Goal: Complete application form

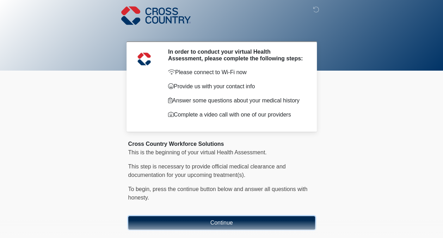
click at [202, 223] on button "Continue" at bounding box center [221, 222] width 187 height 13
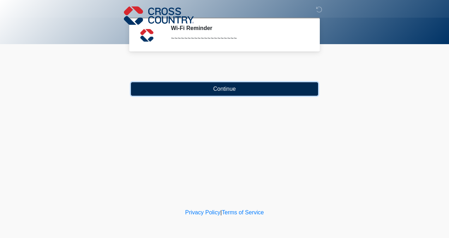
click at [215, 90] on button "Continue" at bounding box center [224, 88] width 187 height 13
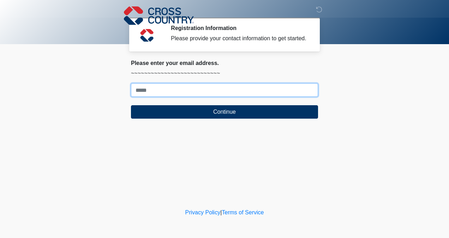
click at [191, 88] on input "Where should we email your response?" at bounding box center [224, 89] width 187 height 13
type input "**********"
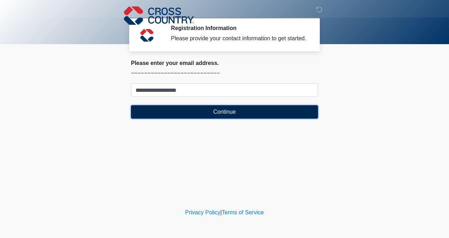
click at [208, 110] on button "Continue" at bounding box center [224, 111] width 187 height 13
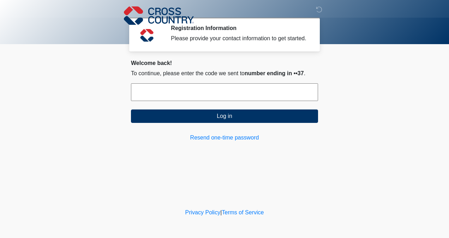
click at [195, 89] on input "text" at bounding box center [224, 92] width 187 height 18
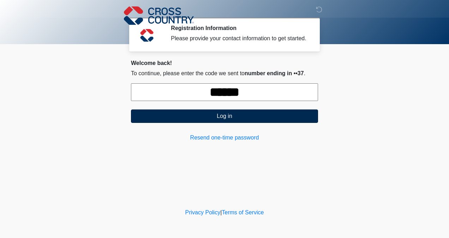
type input "******"
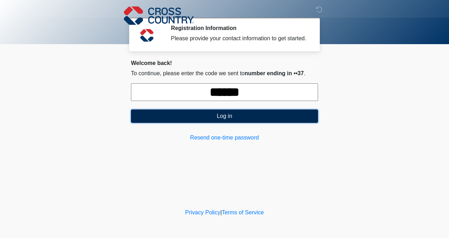
click at [224, 115] on button "Log in" at bounding box center [224, 115] width 187 height 13
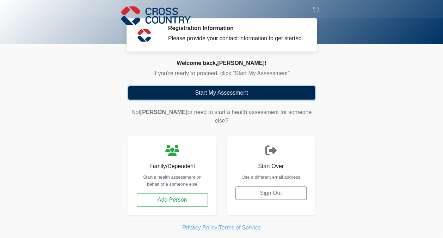
click at [224, 92] on button "Start My Assessment" at bounding box center [221, 92] width 187 height 13
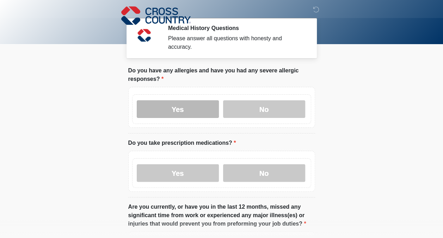
click at [207, 100] on label "Yes" at bounding box center [178, 109] width 82 height 18
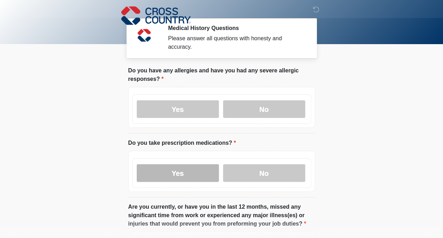
click at [166, 165] on label "Yes" at bounding box center [178, 173] width 82 height 18
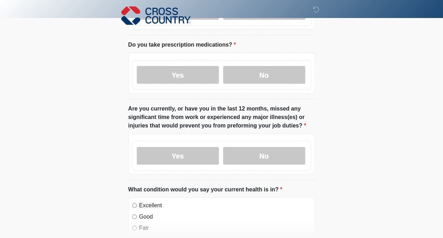
scroll to position [99, 0]
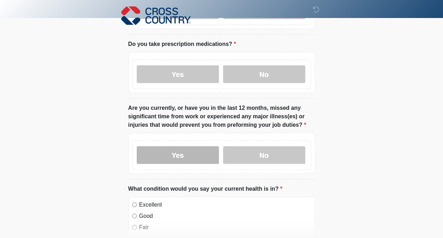
click at [161, 149] on label "Yes" at bounding box center [178, 155] width 82 height 18
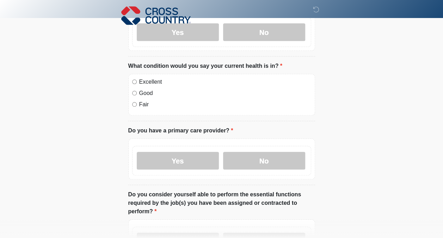
scroll to position [230, 0]
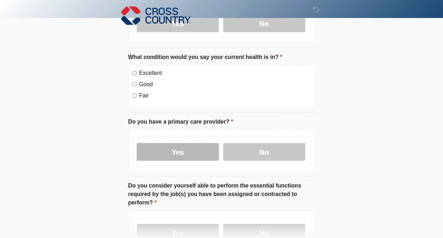
click at [181, 144] on label "Yes" at bounding box center [178, 152] width 82 height 18
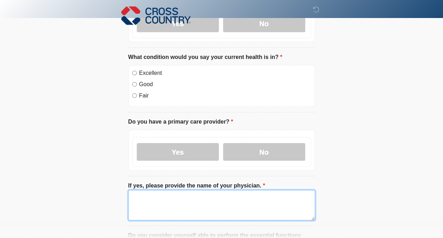
click at [154, 191] on textarea "If yes, please provide the name of your physician." at bounding box center [221, 205] width 187 height 30
type textarea "*"
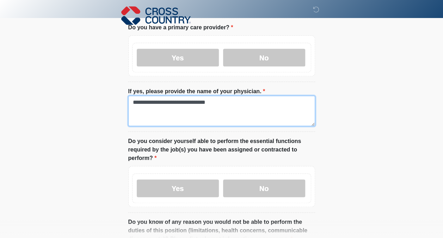
scroll to position [329, 0]
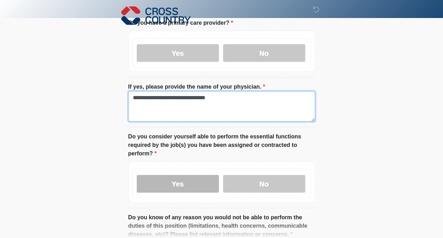
type textarea "**********"
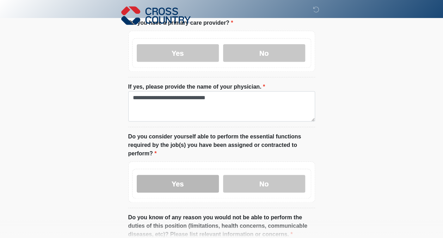
click at [198, 175] on label "Yes" at bounding box center [178, 184] width 82 height 18
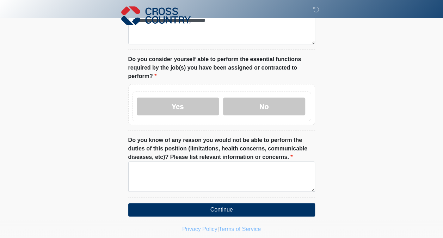
scroll to position [412, 0]
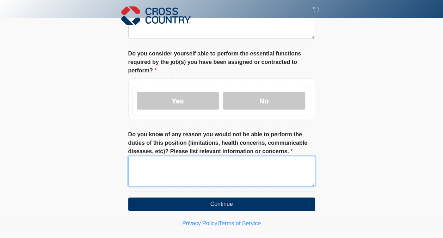
click at [142, 156] on textarea "Do you know of any reason you would not be able to perform the duties of this p…" at bounding box center [221, 171] width 187 height 30
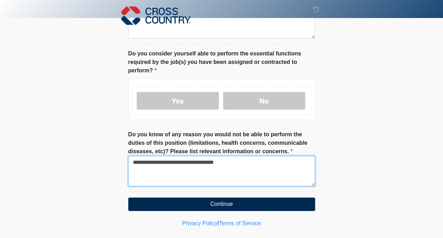
type textarea "**********"
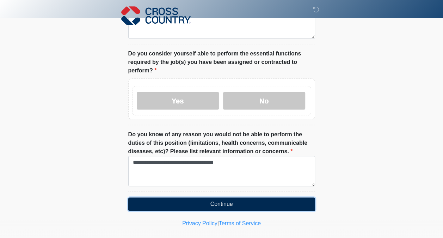
click at [184, 197] on button "Continue" at bounding box center [221, 203] width 187 height 13
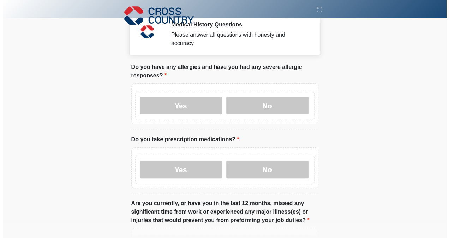
scroll to position [0, 0]
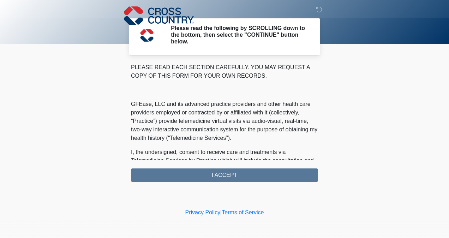
click at [255, 176] on div "PLEASE READ EACH SECTION CAREFULLY. YOU MAY REQUEST A COPY OF THIS FORM FOR YOU…" at bounding box center [224, 122] width 187 height 119
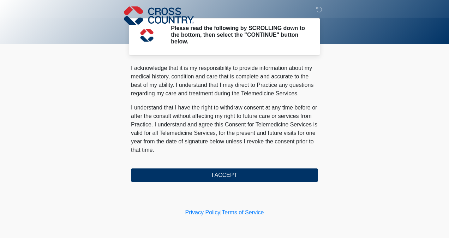
scroll to position [468, 0]
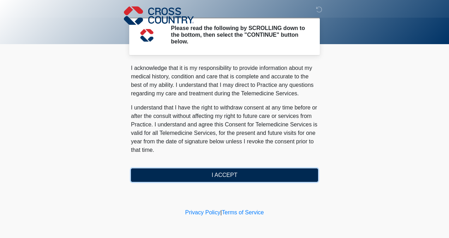
click at [254, 174] on button "I ACCEPT" at bounding box center [224, 174] width 187 height 13
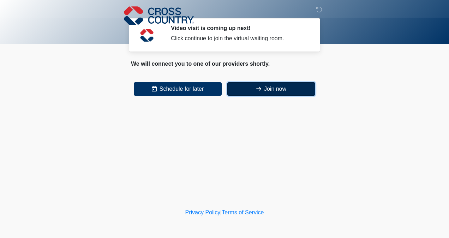
click at [279, 89] on button "Join now" at bounding box center [271, 88] width 88 height 13
